Goal: Find specific page/section: Find specific page/section

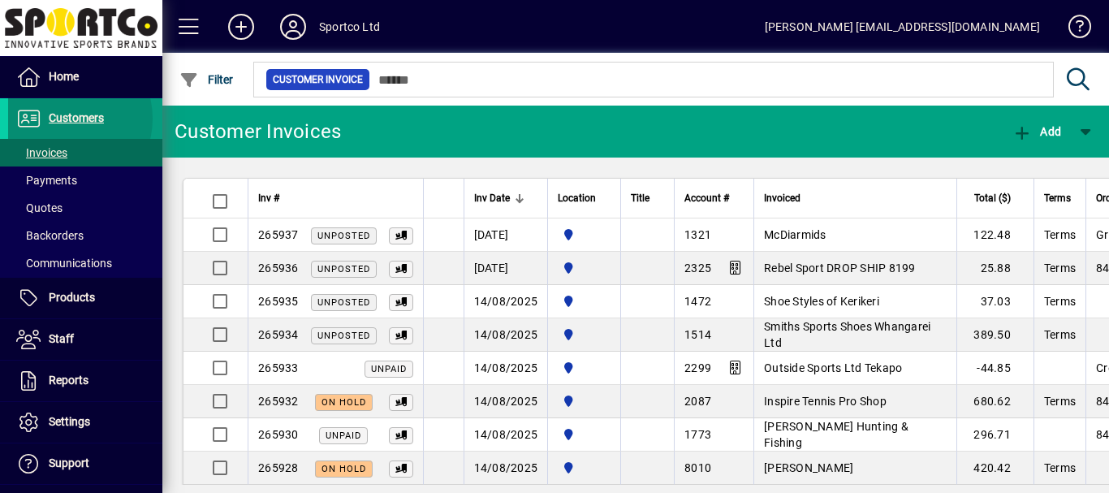
click at [63, 119] on span "Customers" at bounding box center [76, 117] width 55 height 13
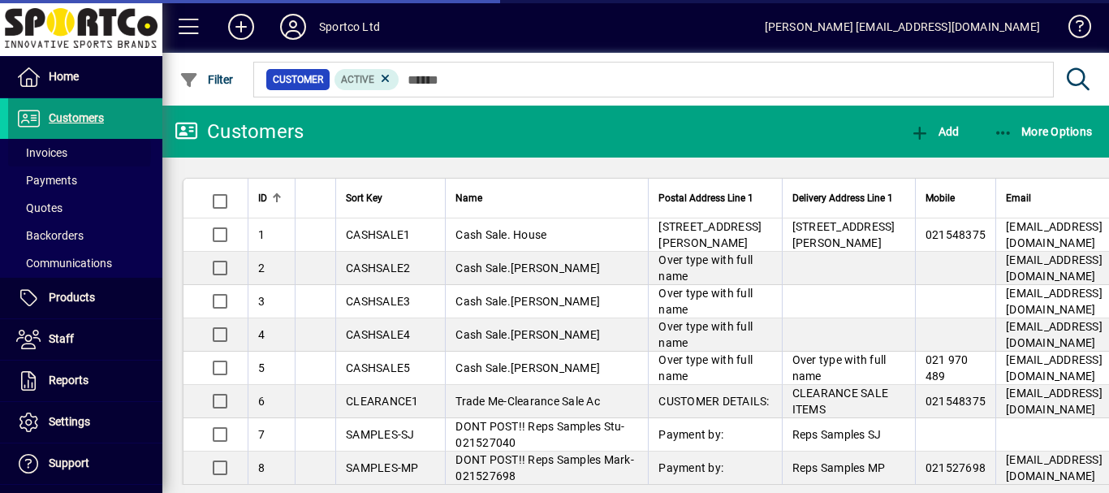
drag, startPoint x: 51, startPoint y: 152, endPoint x: 148, endPoint y: 132, distance: 98.7
click at [51, 152] on span "Invoices" at bounding box center [41, 152] width 51 height 13
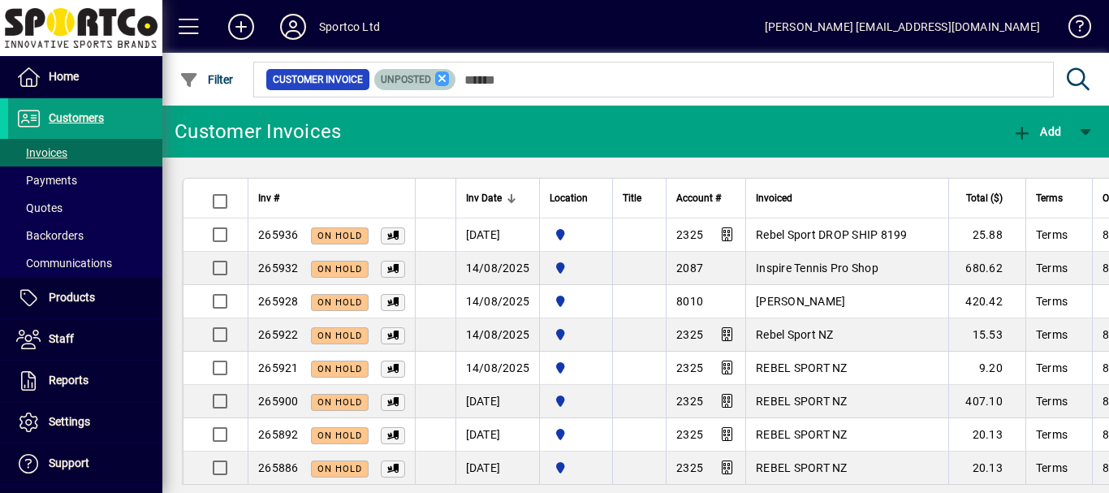
click at [441, 79] on icon at bounding box center [442, 78] width 15 height 15
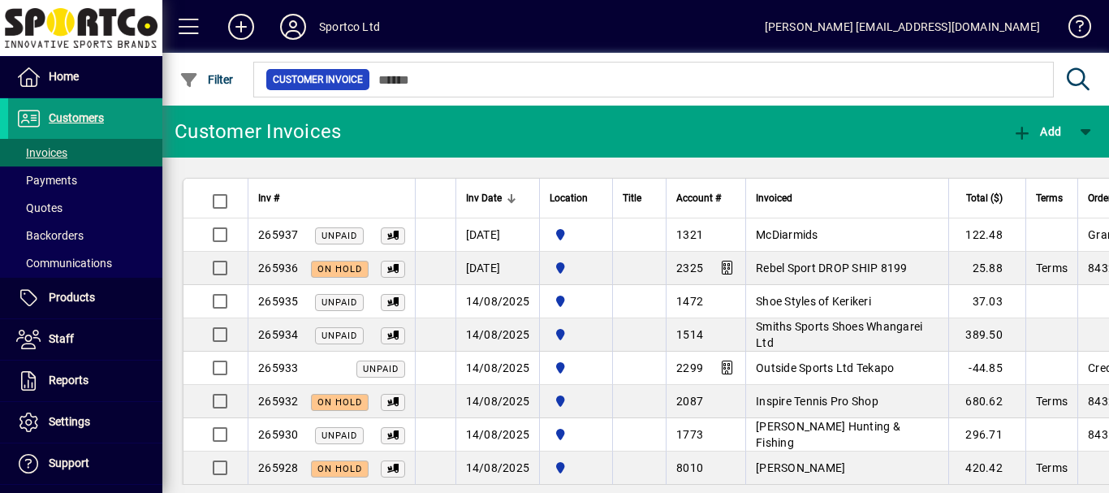
click at [56, 117] on span "Customers" at bounding box center [76, 117] width 55 height 13
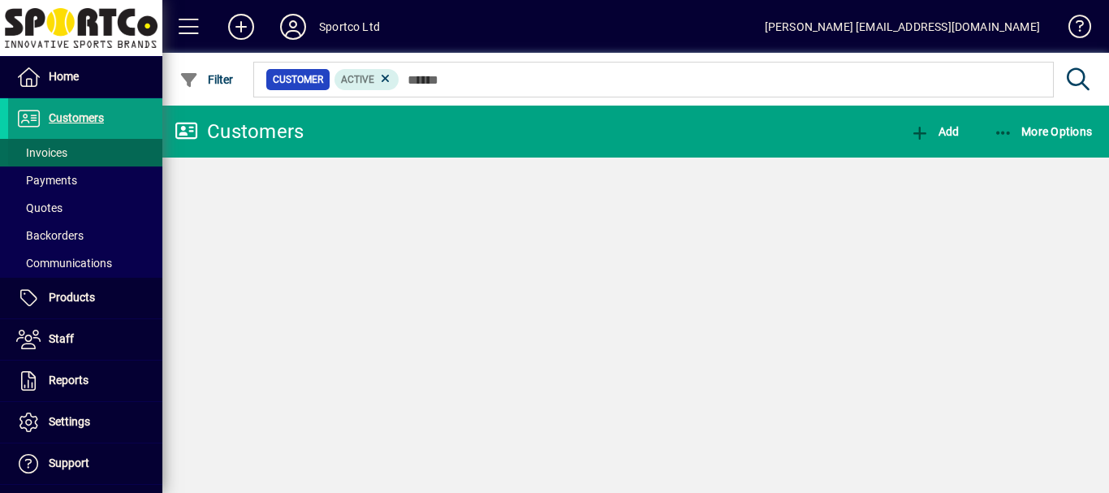
click at [42, 153] on span "Invoices" at bounding box center [41, 152] width 51 height 13
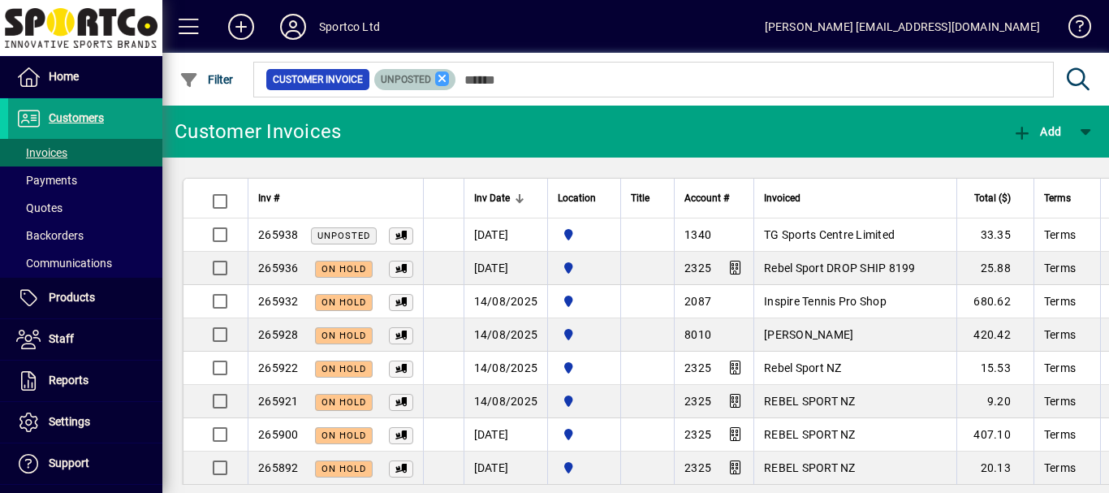
click at [442, 75] on icon at bounding box center [442, 78] width 15 height 15
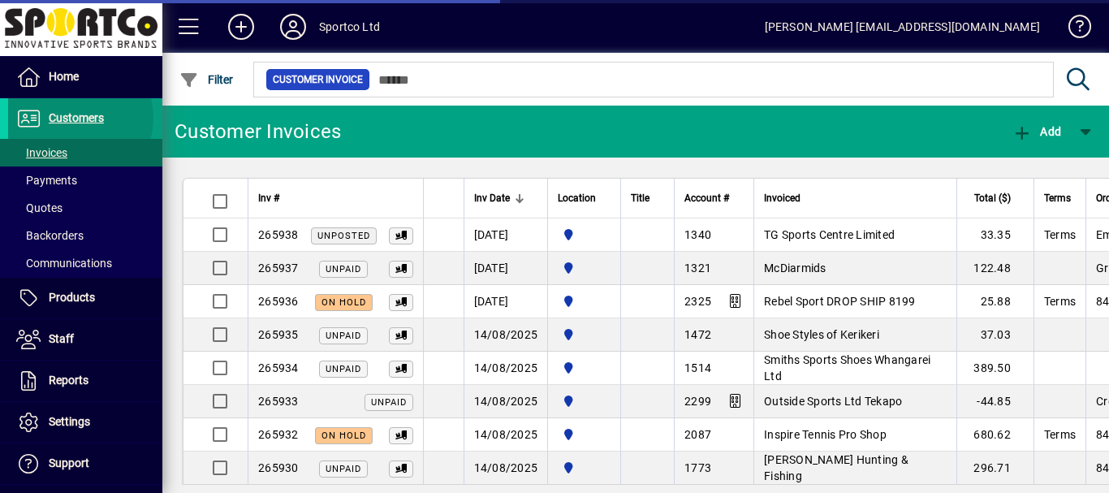
click at [76, 118] on span "Customers" at bounding box center [76, 117] width 55 height 13
